Goal: Contribute content

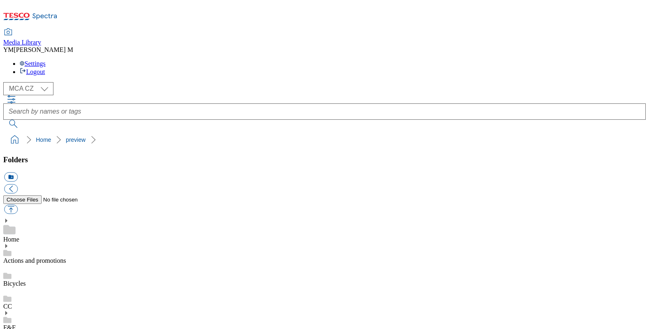
click at [129, 82] on div "( optional ) MCA CZ MCA HU MCA SK MCA UK MCA CZ" at bounding box center [324, 88] width 643 height 13
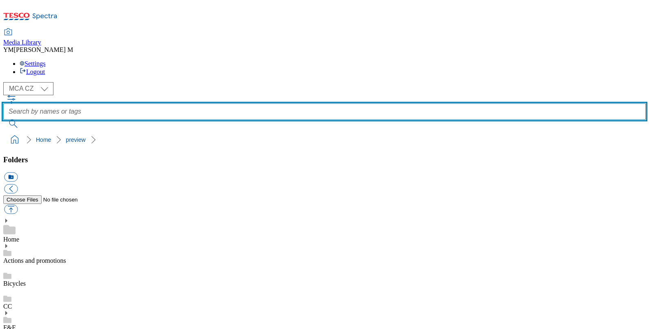
click at [246, 103] on input "text" at bounding box center [324, 111] width 643 height 16
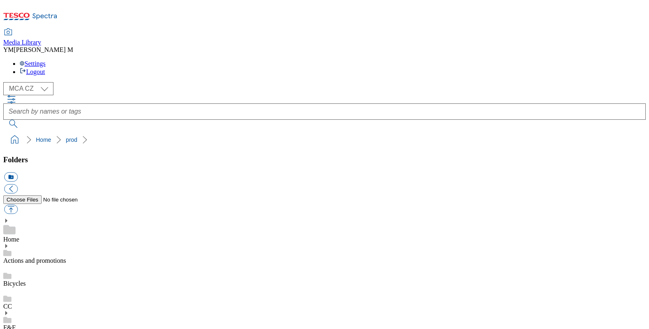
drag, startPoint x: 19, startPoint y: 254, endPoint x: 34, endPoint y: 256, distance: 15.2
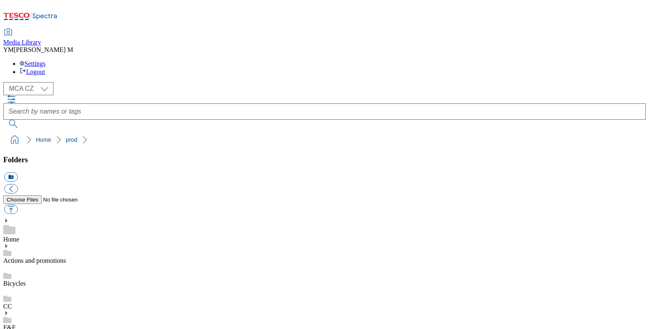
click at [18, 205] on button "button" at bounding box center [10, 209] width 13 height 9
type input "C:\fakepath\Q25_1001_F.jpg"
